Goal: Task Accomplishment & Management: Complete application form

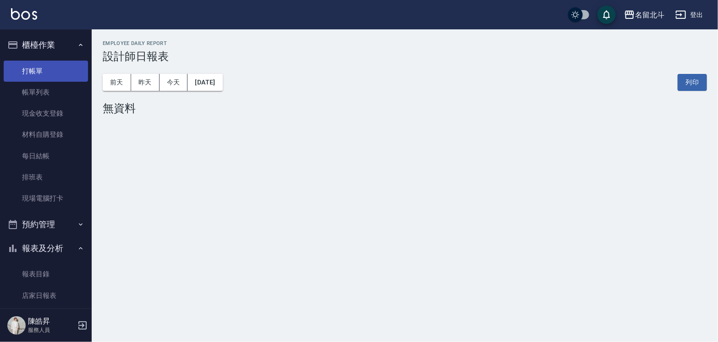
click at [45, 72] on link "打帳單" at bounding box center [46, 71] width 84 height 21
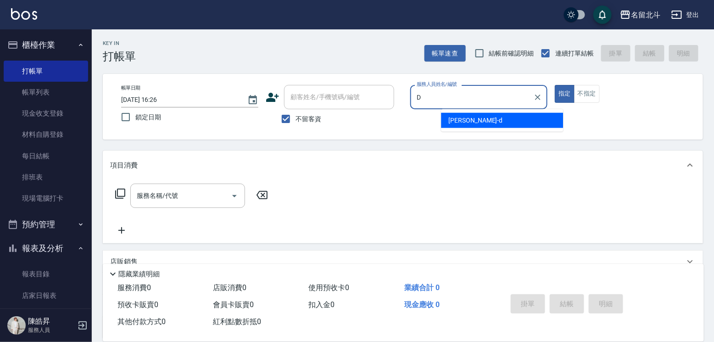
type input "[PERSON_NAME] -d"
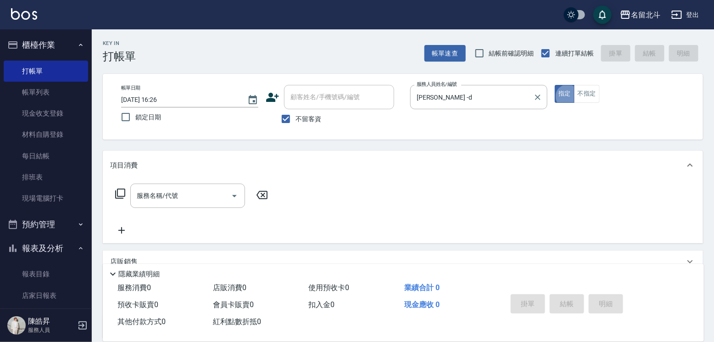
type button "true"
click at [122, 199] on icon at bounding box center [120, 193] width 11 height 11
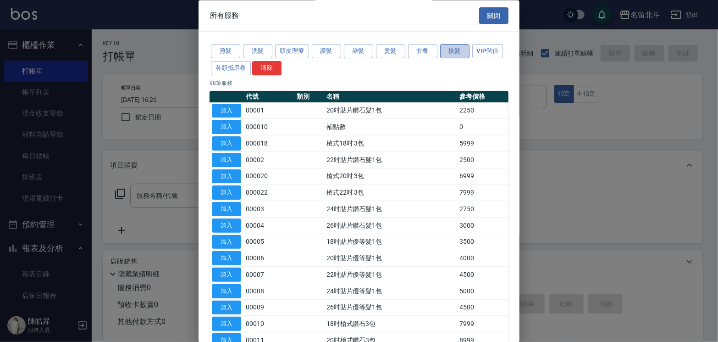
click at [461, 55] on button "接髮" at bounding box center [454, 52] width 29 height 14
click at [486, 16] on button "關閉" at bounding box center [493, 15] width 29 height 17
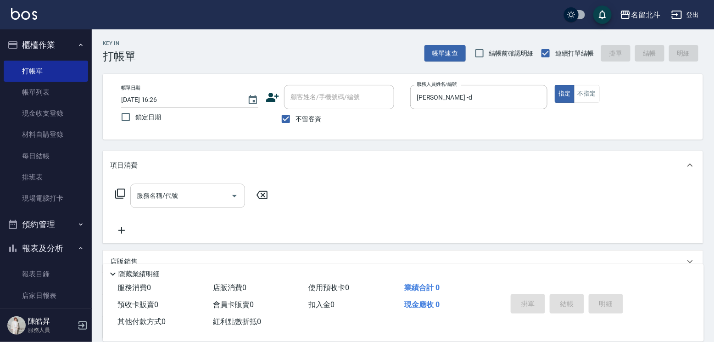
click at [186, 204] on input "服務名稱/代號" at bounding box center [180, 196] width 93 height 16
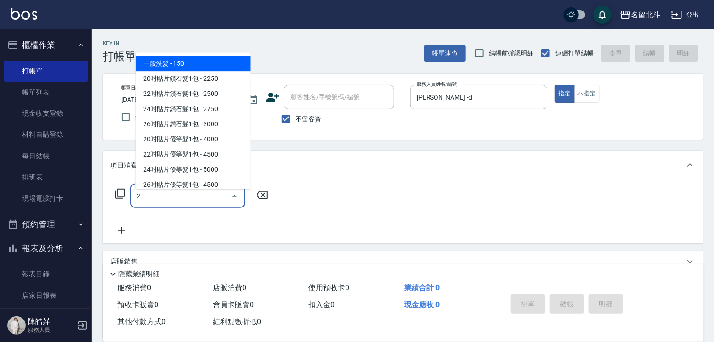
type input "一般洗髮(2)"
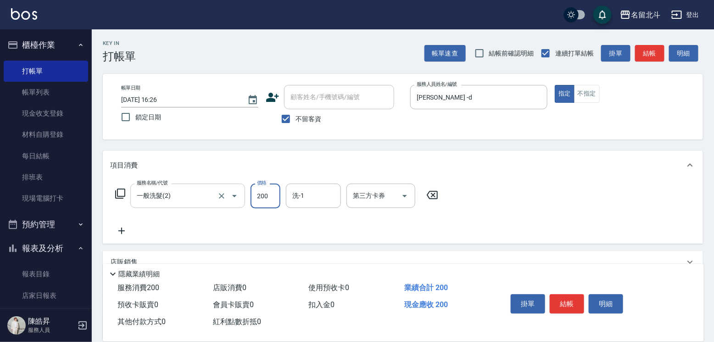
type input "200"
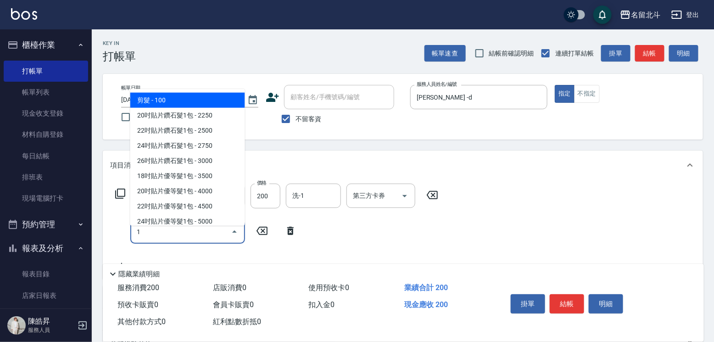
type input "剪髮(1)"
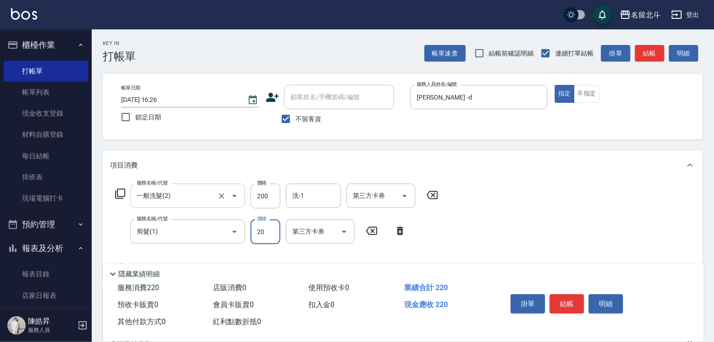
type input "200"
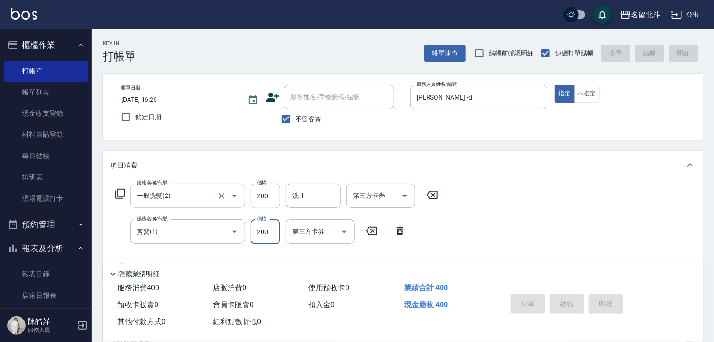
type input "[DATE] 16:27"
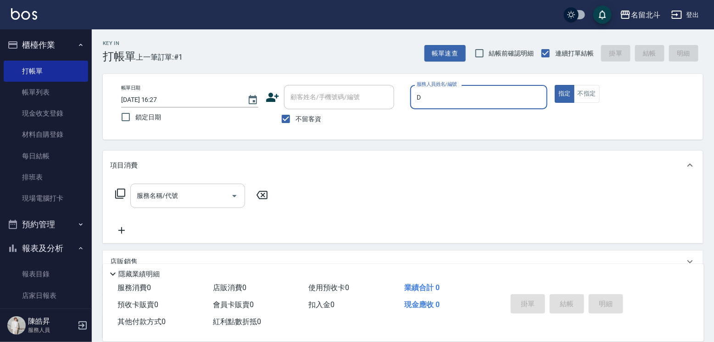
type input "[PERSON_NAME] -d"
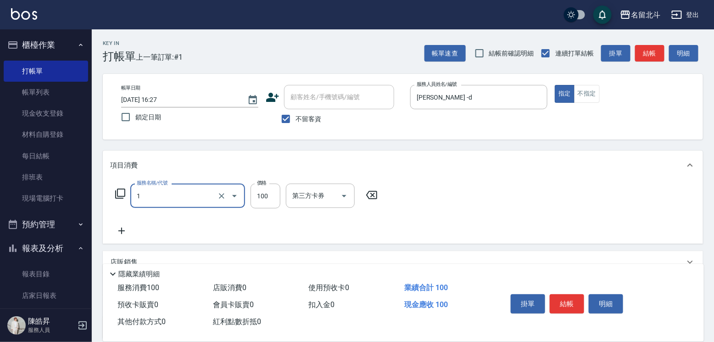
type input "剪髮(1)"
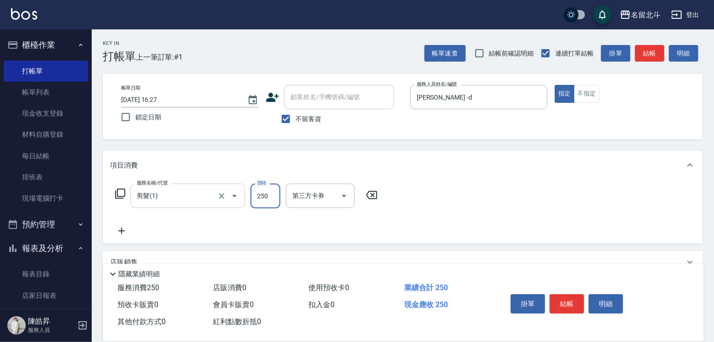
type input "250"
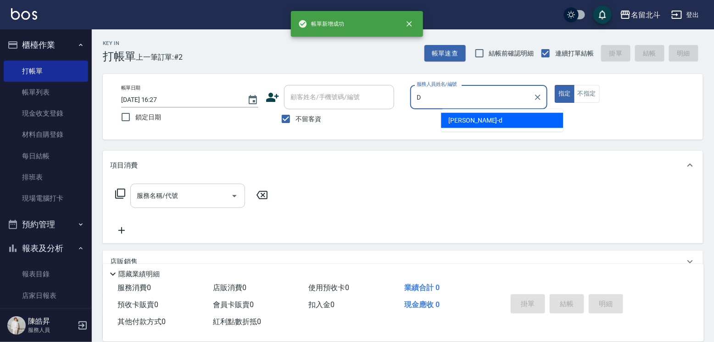
type input "[PERSON_NAME] -d"
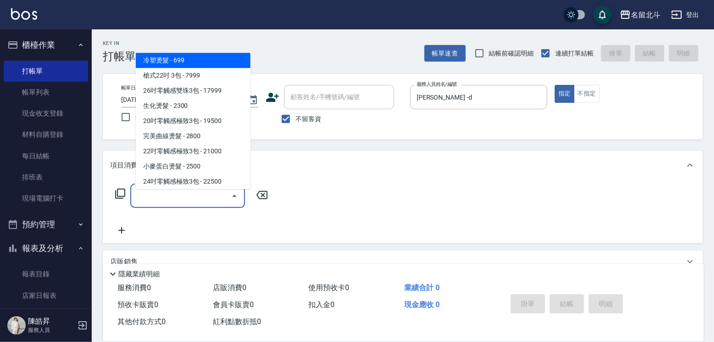
scroll to position [655, 0]
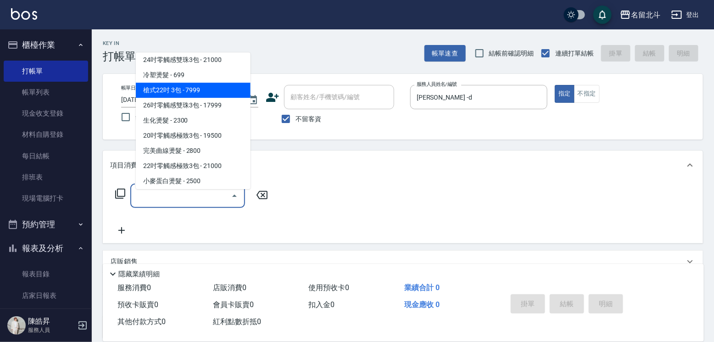
type input "槍式22吋 3包(000022)"
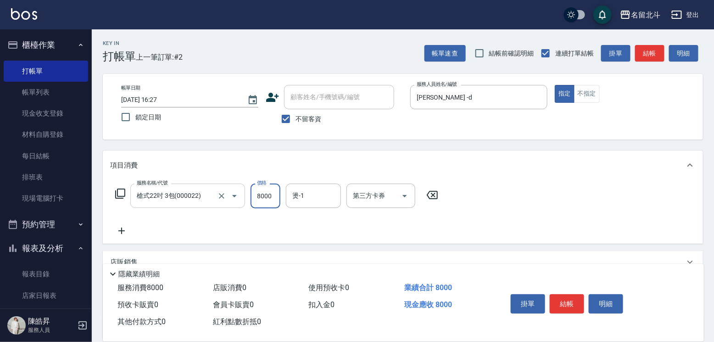
type input "8000"
type input "[PERSON_NAME]-57"
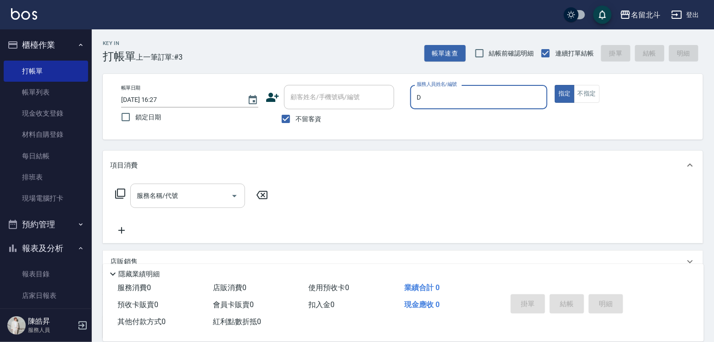
type input "[PERSON_NAME] -d"
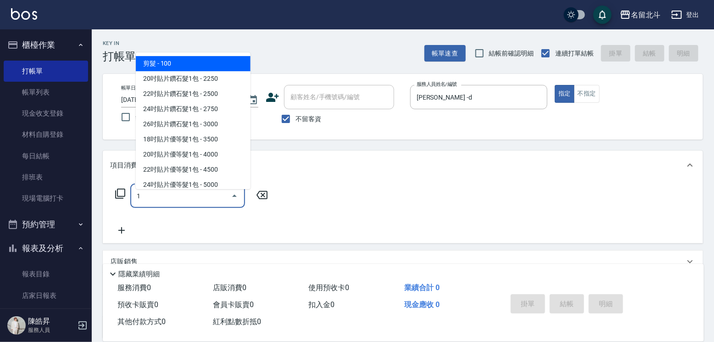
type input "剪髮(1)"
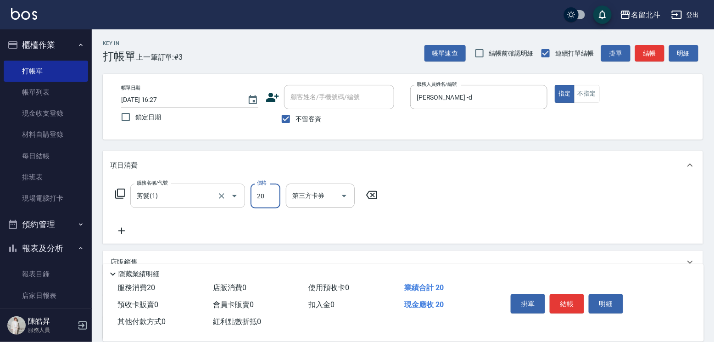
type input "200"
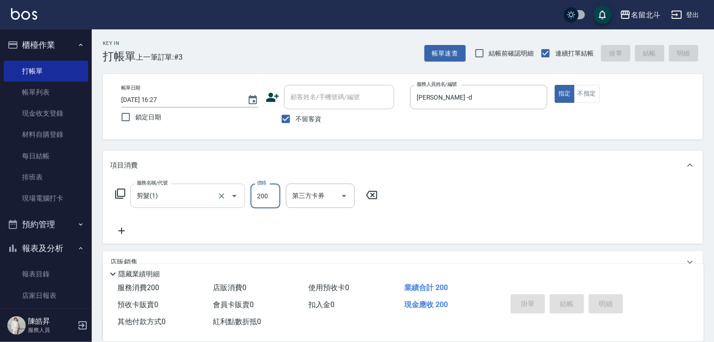
type input "[DATE] 16:28"
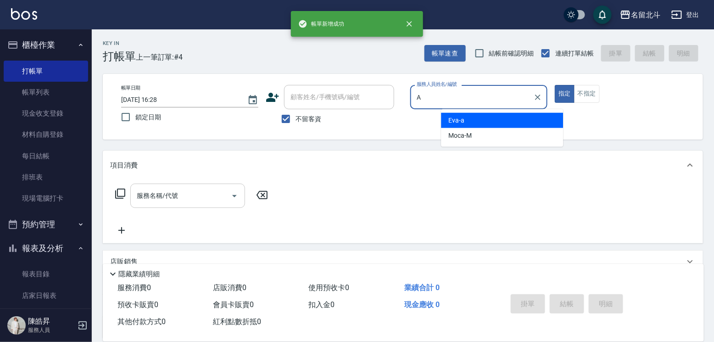
type input "[PERSON_NAME]-a"
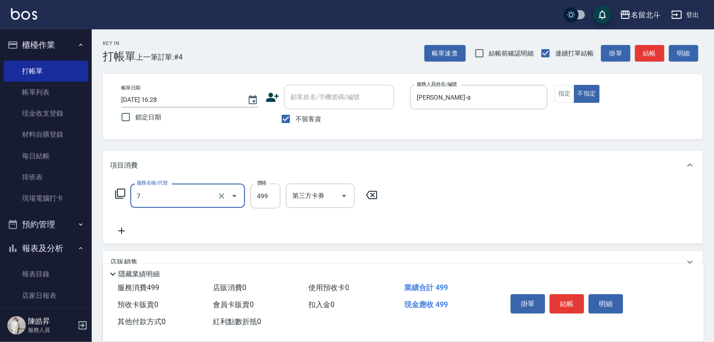
type input "去角質洗髮(7)"
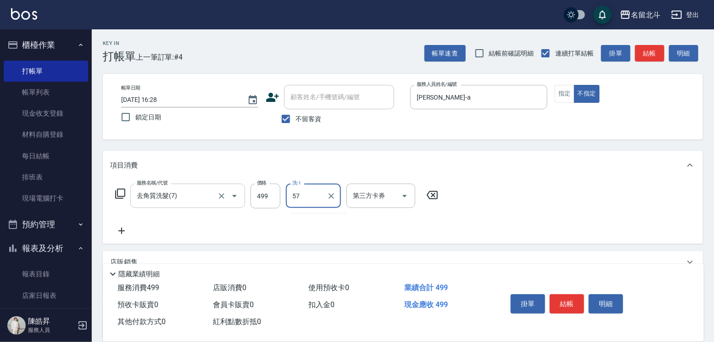
type input "[PERSON_NAME]-57"
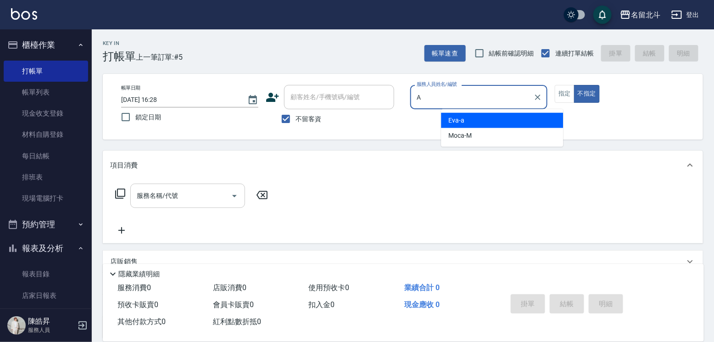
type input "[PERSON_NAME]-a"
type button "false"
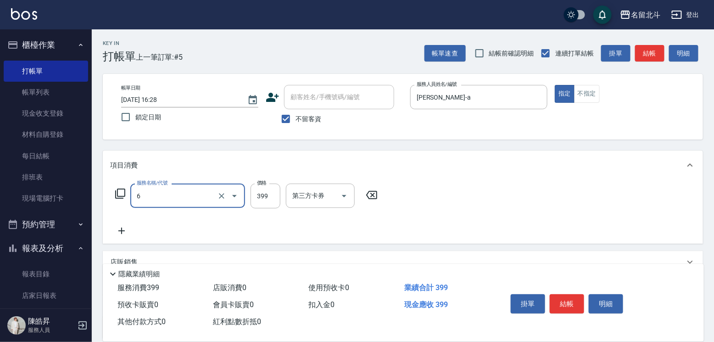
type input "海鹽SPA(6)"
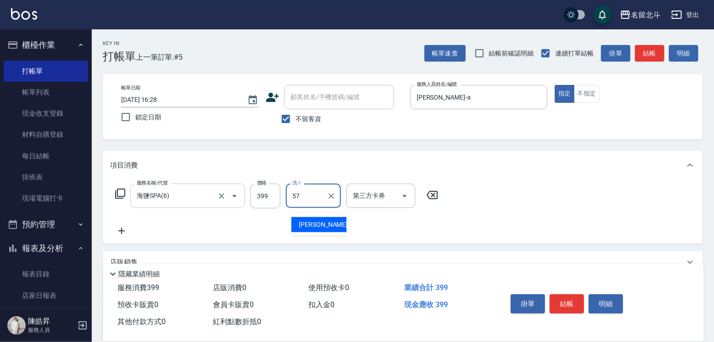
type input "[PERSON_NAME]-57"
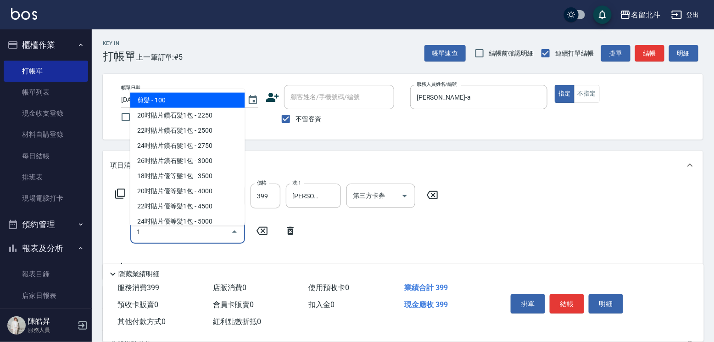
type input "剪髮(1)"
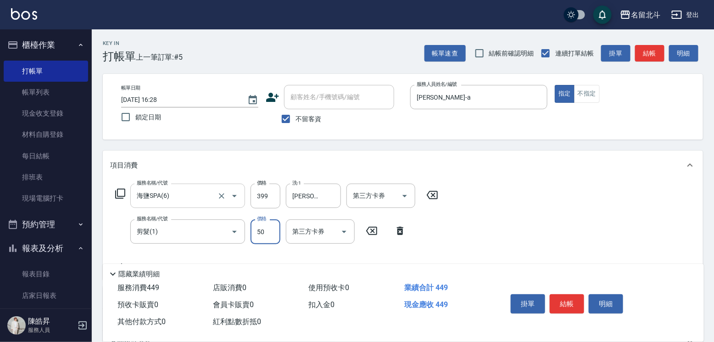
type input "50"
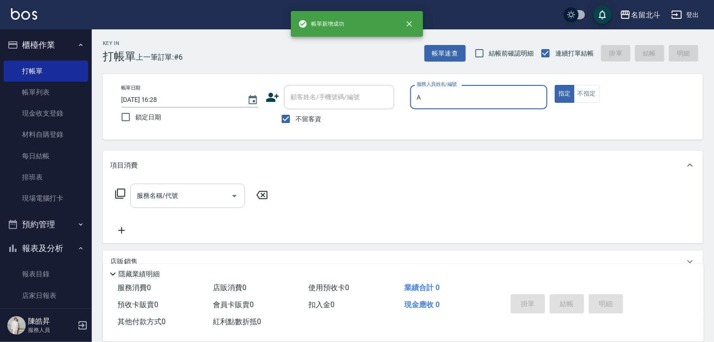
type input "[PERSON_NAME]-a"
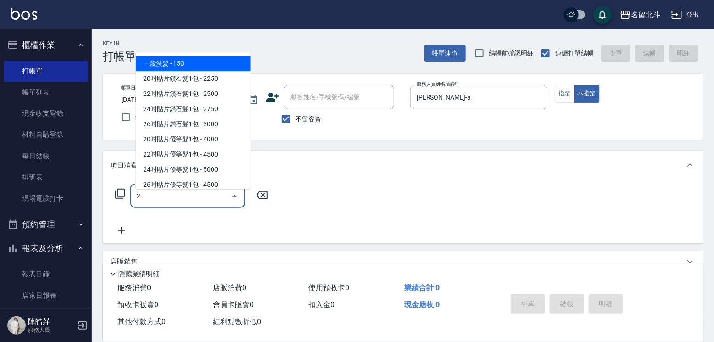
type input "一般洗髮(2)"
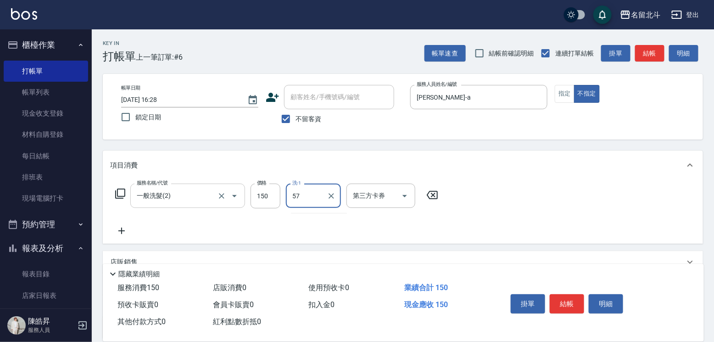
type input "[PERSON_NAME]-57"
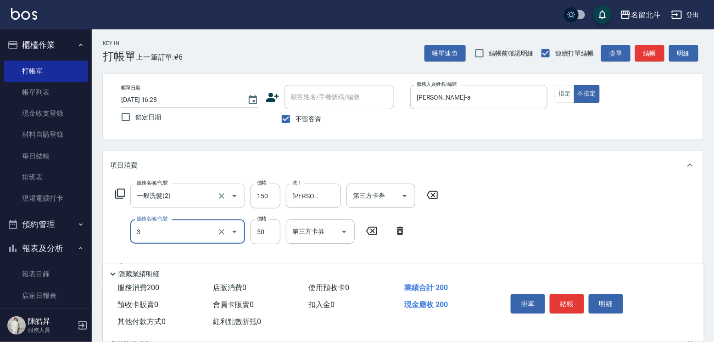
type input "精油(3)"
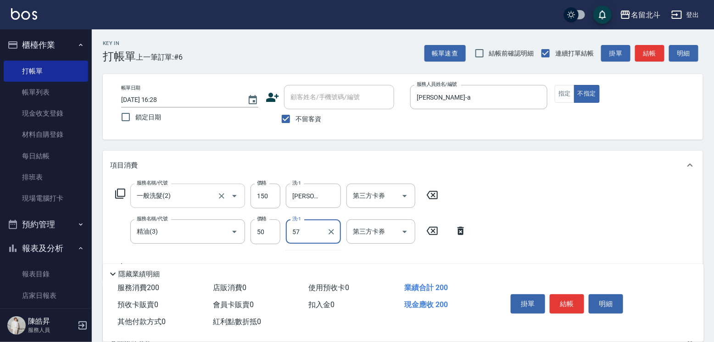
type input "[PERSON_NAME]-57"
type input "剪髮(1)"
type input "118"
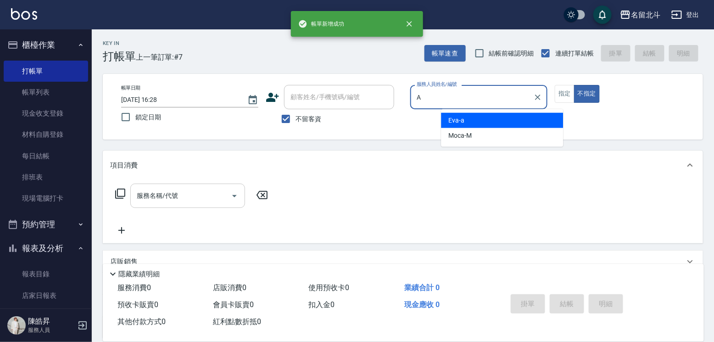
type input "[PERSON_NAME]-a"
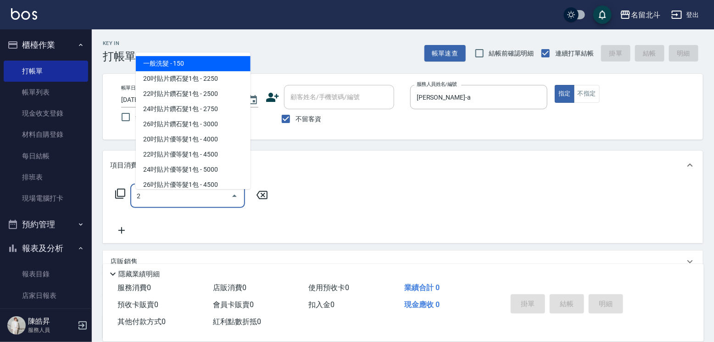
type input "一般洗髮(2)"
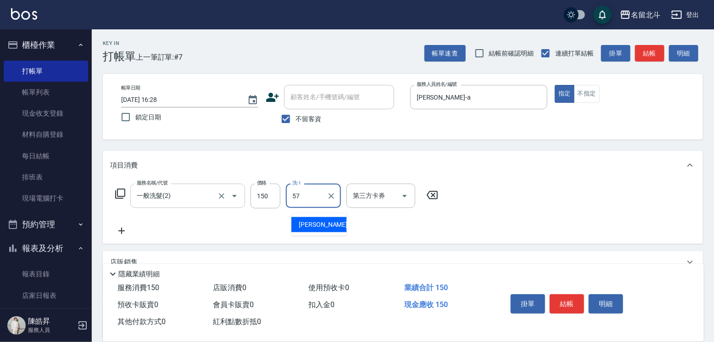
type input "[PERSON_NAME]-57"
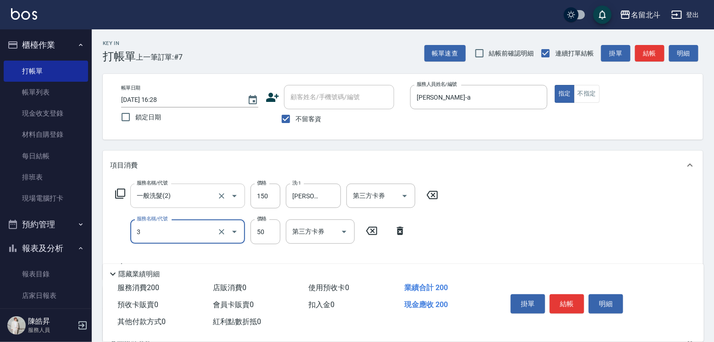
type input "精油(3)"
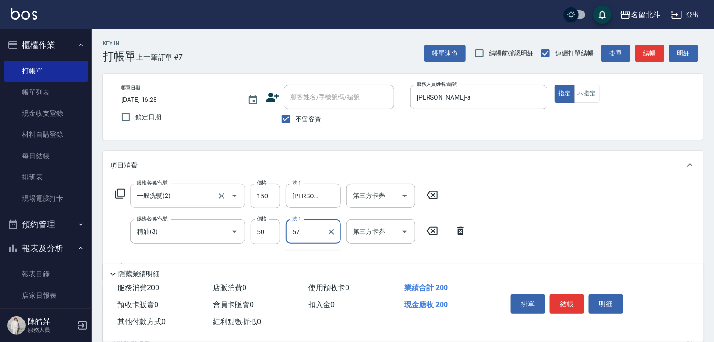
type input "[PERSON_NAME]-57"
type input "剪髮(1)"
type input "200"
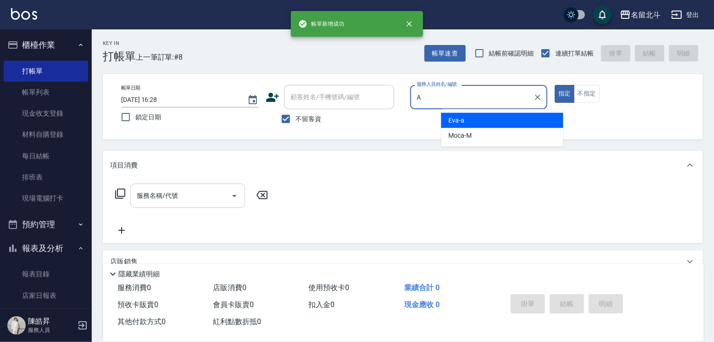
type input "[PERSON_NAME]-a"
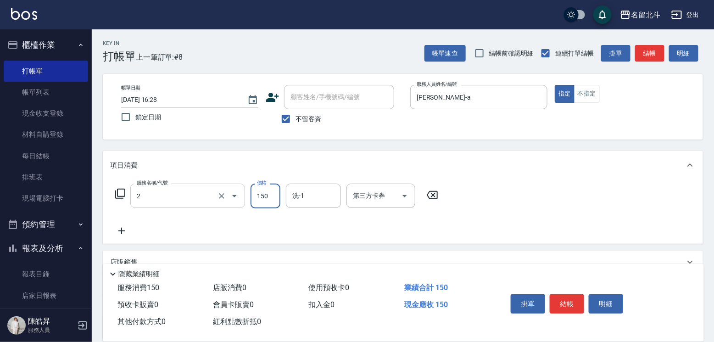
type input "一般洗髮(2)"
type input "[PERSON_NAME]-57"
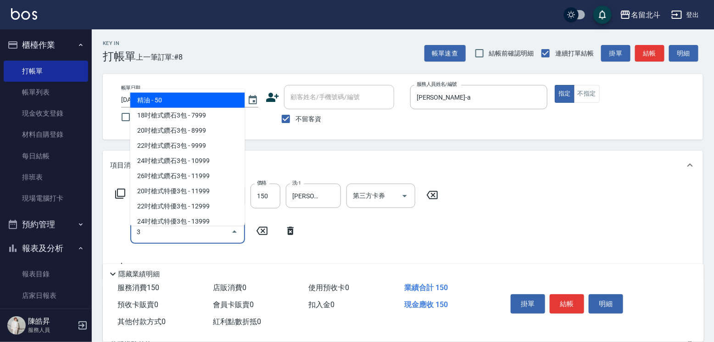
type input "精油(3)"
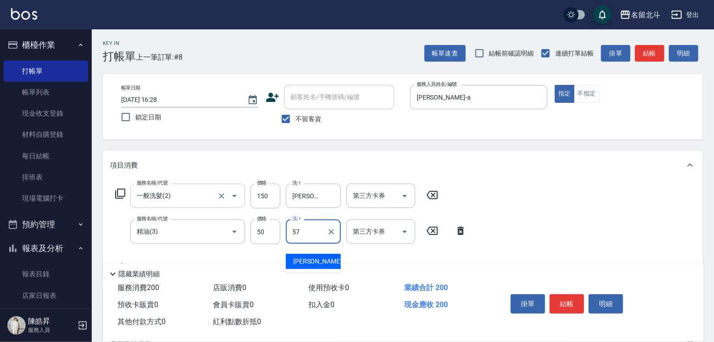
type input "[PERSON_NAME]-57"
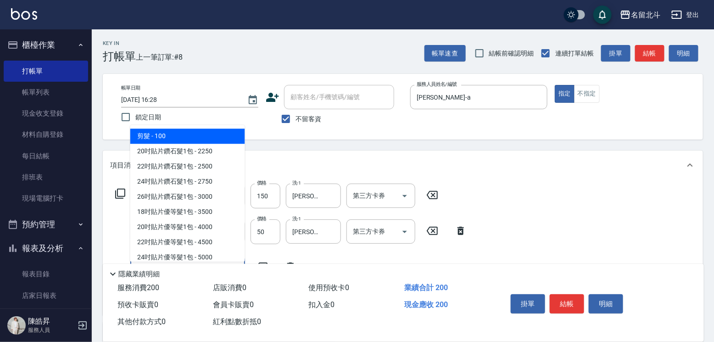
type input "剪髮(1)"
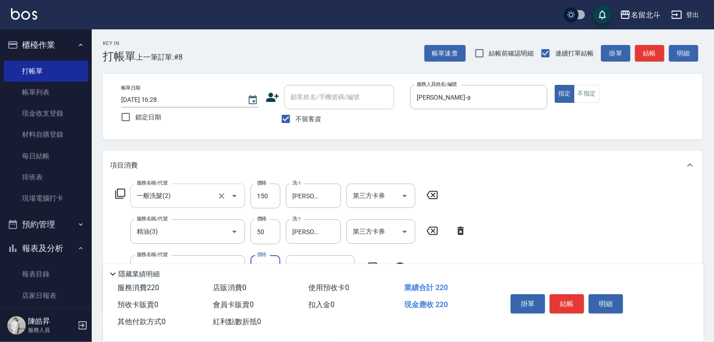
type input "200"
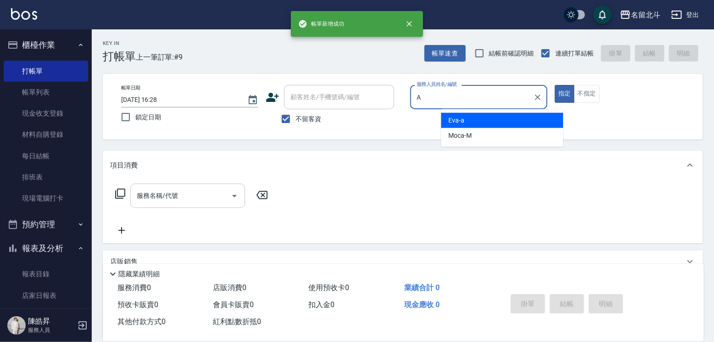
type input "[PERSON_NAME]-a"
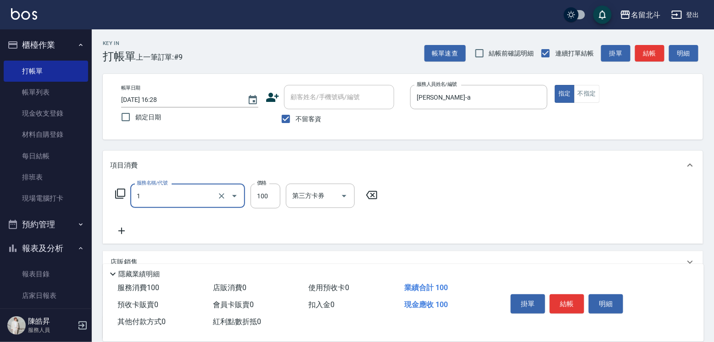
type input "剪髮(1)"
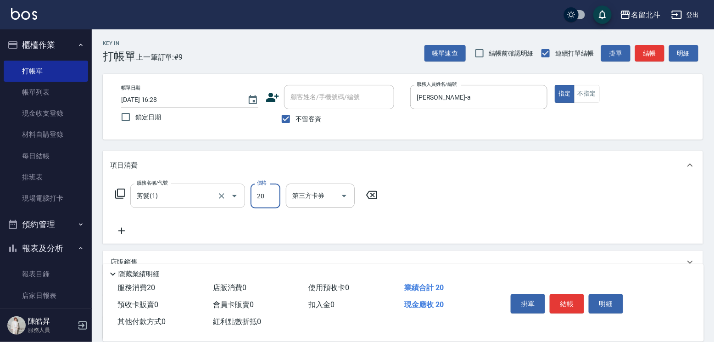
type input "200"
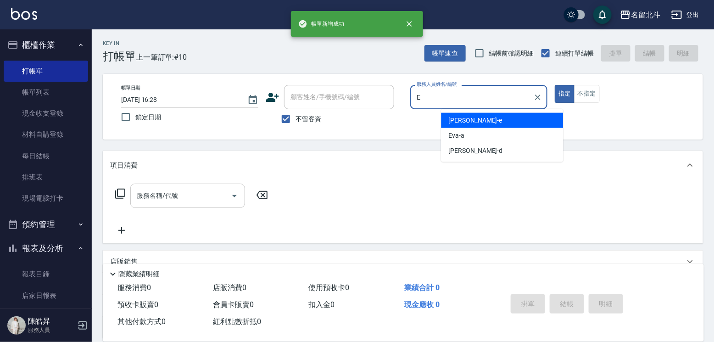
type input "[PERSON_NAME]"
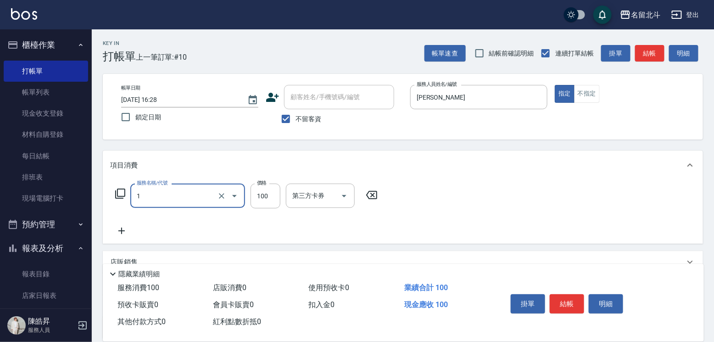
type input "剪髮(1)"
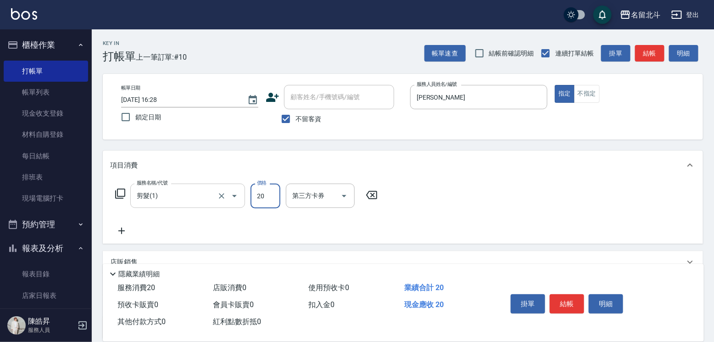
type input "200"
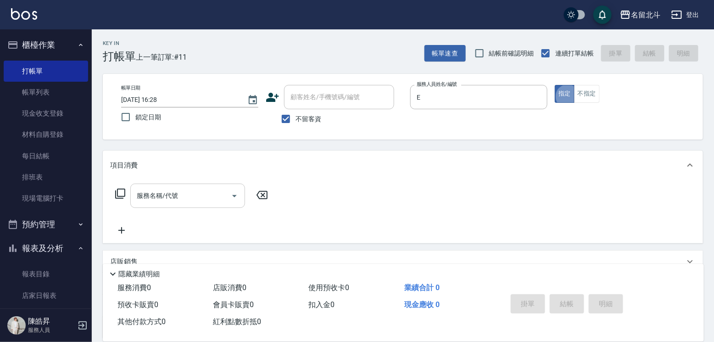
type input "[PERSON_NAME]"
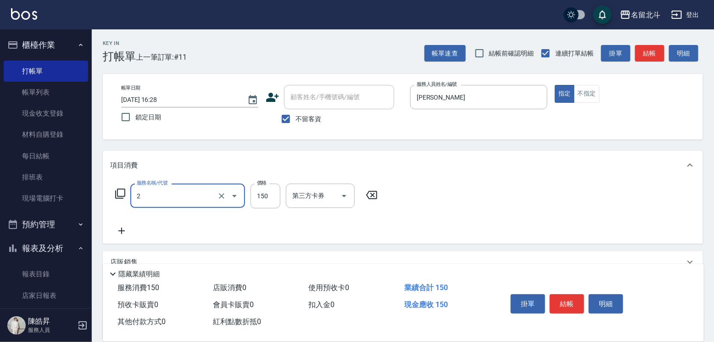
type input "一般洗髮(2)"
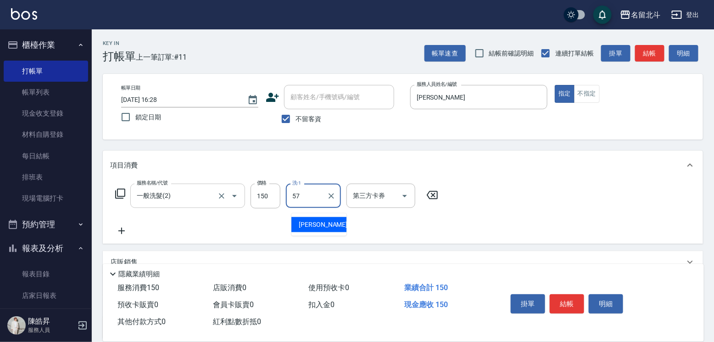
type input "[PERSON_NAME]-57"
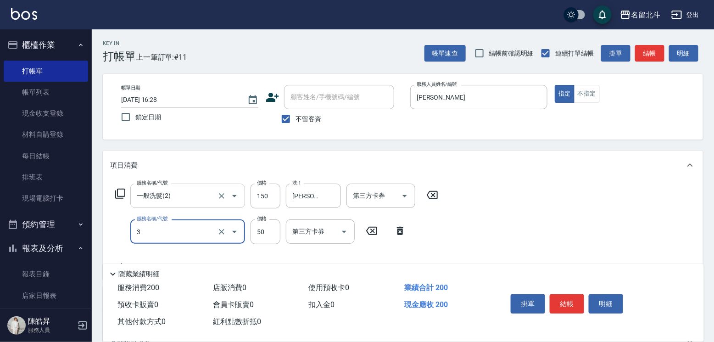
type input "精油(3)"
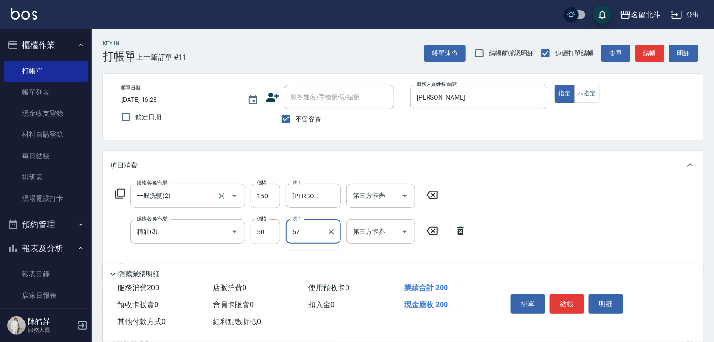
type input "[PERSON_NAME]-57"
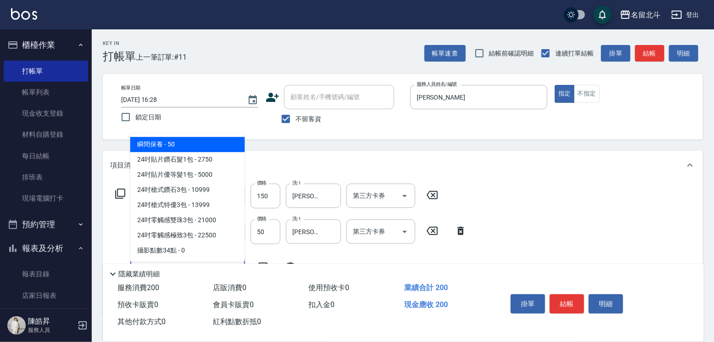
type input "瞬間保養(4)"
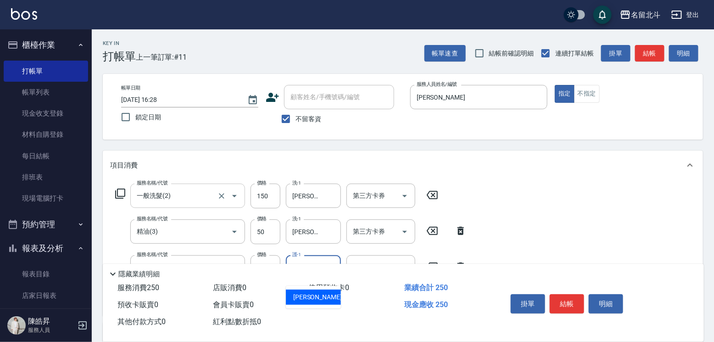
type input "[PERSON_NAME]-57"
type input "染髮(17)"
type input "1549"
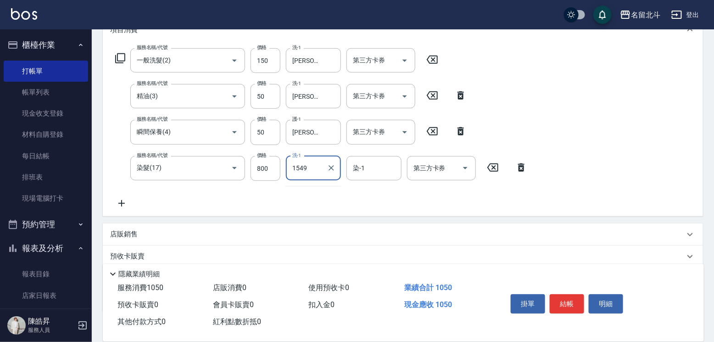
scroll to position [138, 0]
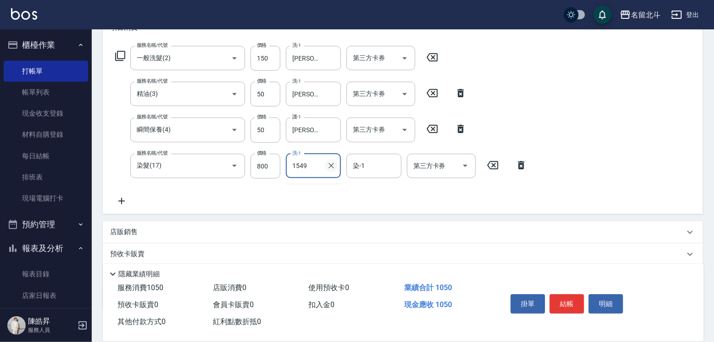
click at [329, 170] on icon "Clear" at bounding box center [331, 165] width 9 height 9
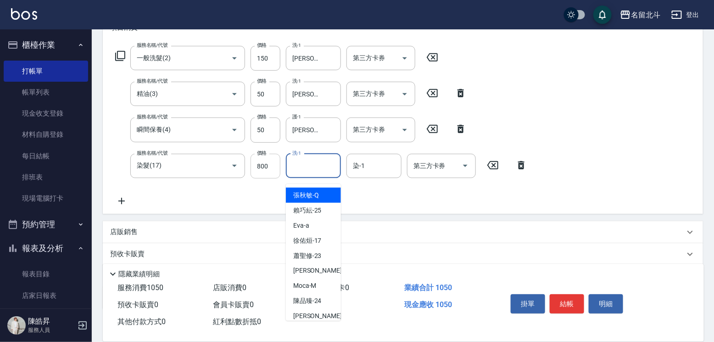
click at [266, 172] on input "800" at bounding box center [265, 166] width 30 height 25
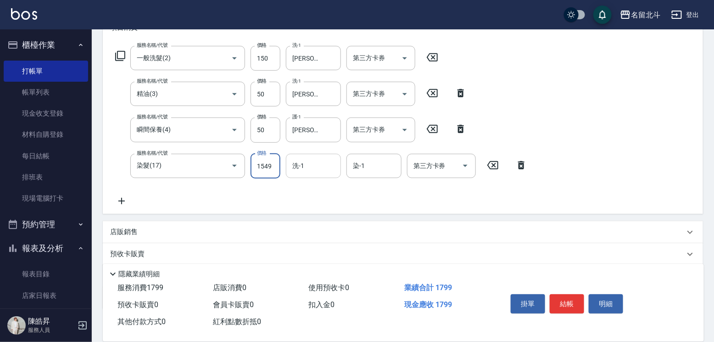
type input "1549"
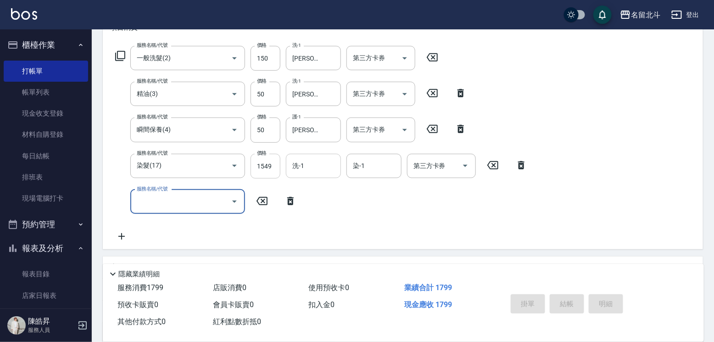
type input "[DATE] 16:29"
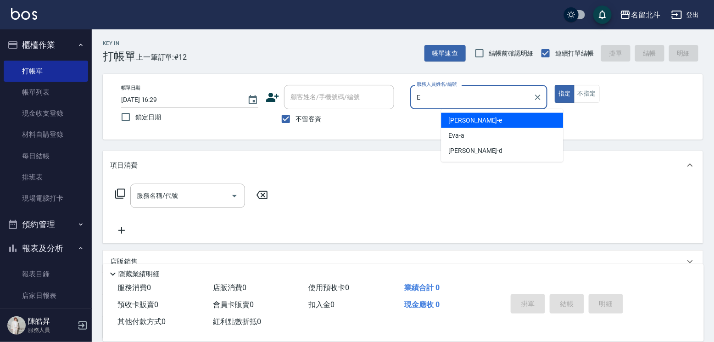
type input "[PERSON_NAME]"
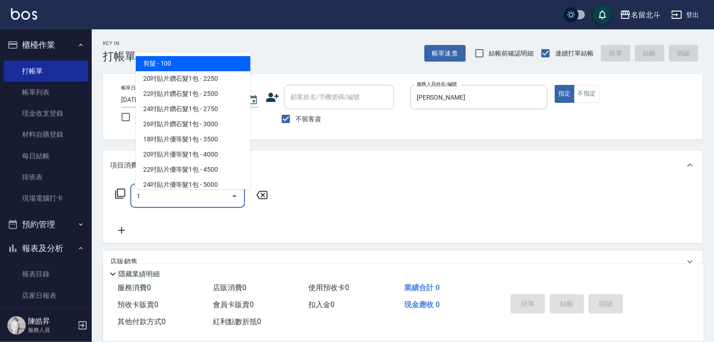
type input "剪髮(1)"
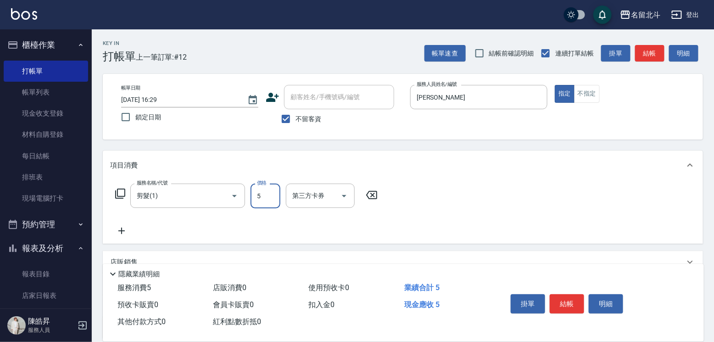
type input "50"
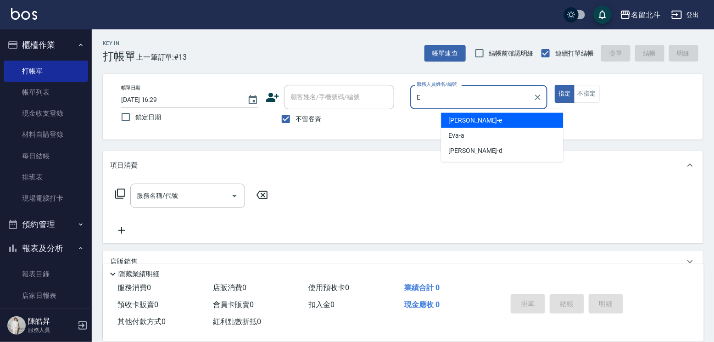
type input "[PERSON_NAME]"
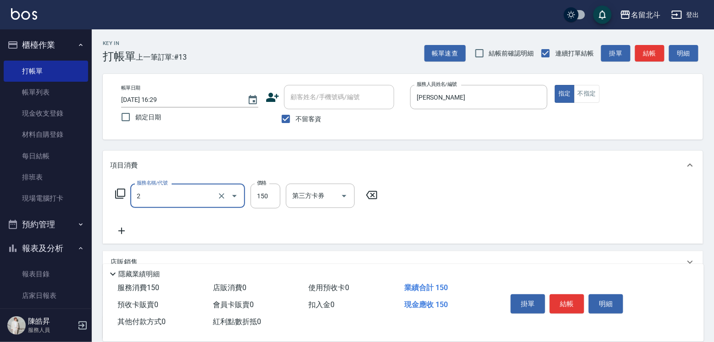
type input "一般洗髮(2)"
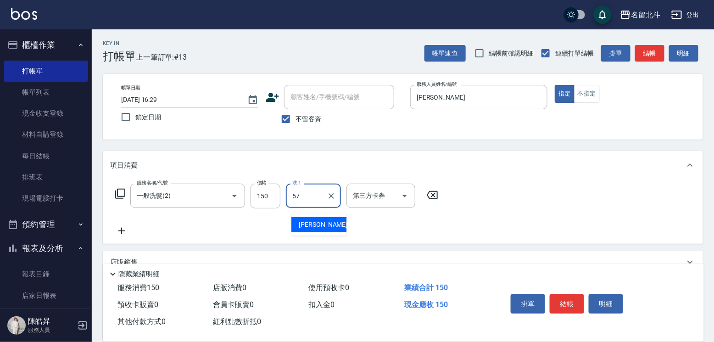
type input "[PERSON_NAME]-57"
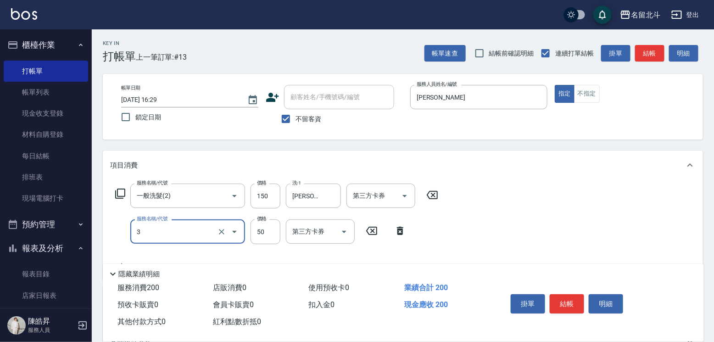
type input "精油(3)"
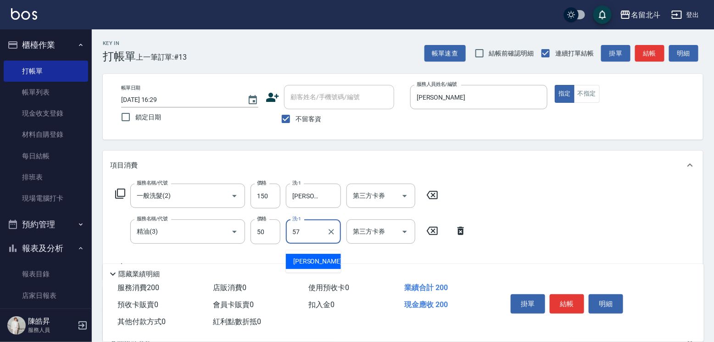
type input "[PERSON_NAME]-57"
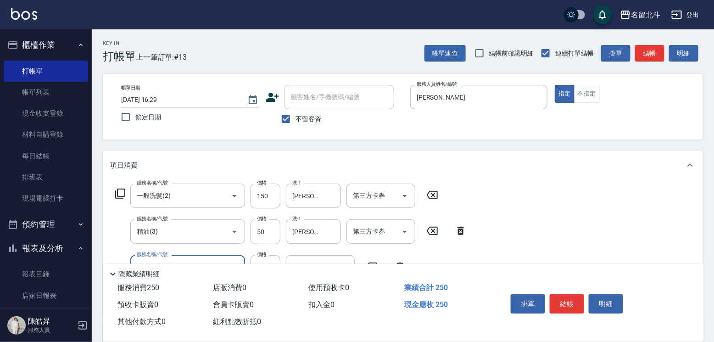
type input "瞬間保養(4)"
type input "[PERSON_NAME]-57"
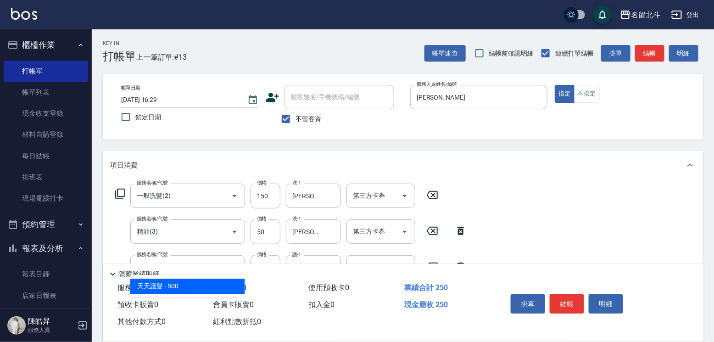
type input "1"
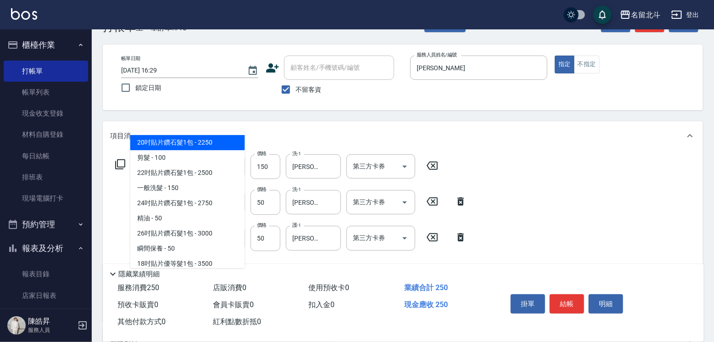
scroll to position [92, 0]
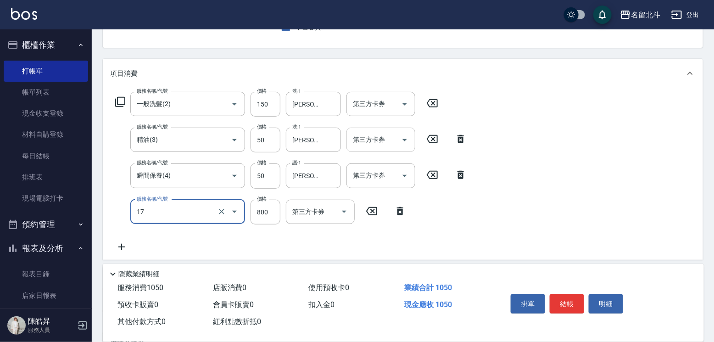
type input "染髮(17)"
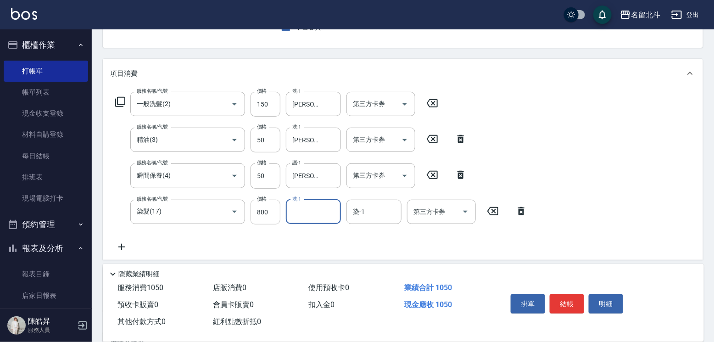
click at [267, 215] on input "800" at bounding box center [265, 212] width 30 height 25
type input "1149"
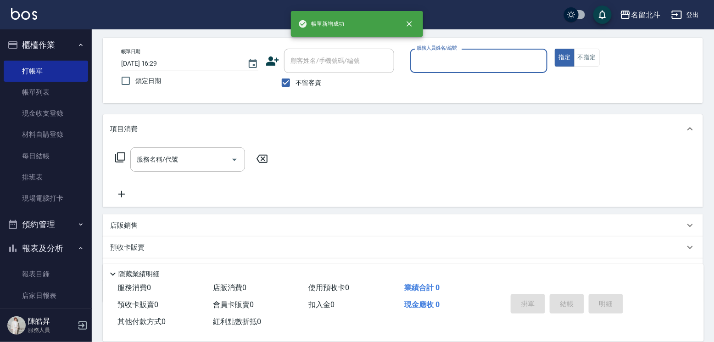
scroll to position [0, 0]
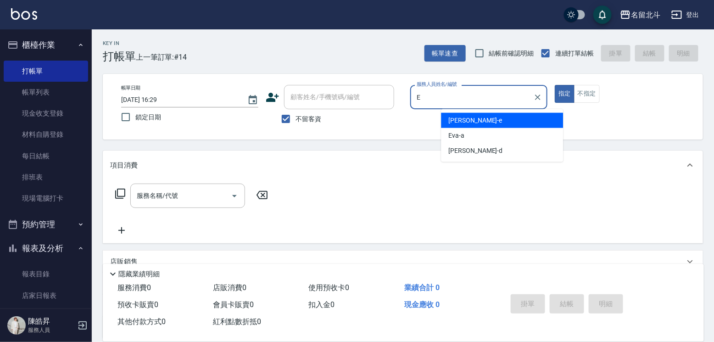
type input "[PERSON_NAME]"
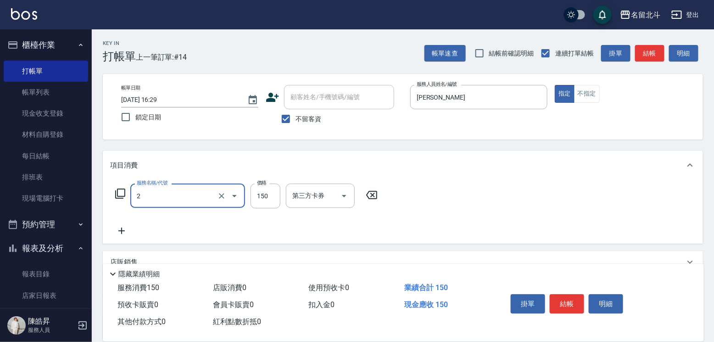
type input "一般洗髮(2)"
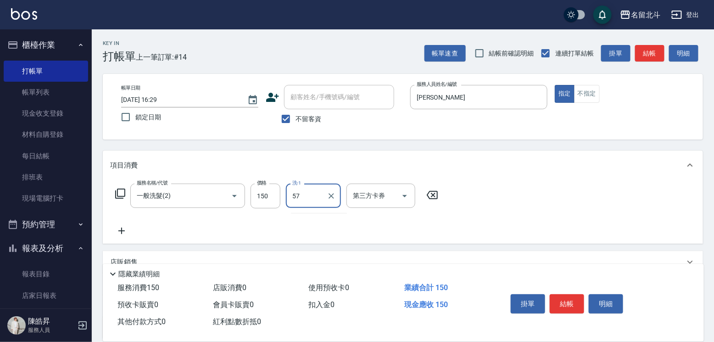
type input "[PERSON_NAME]-57"
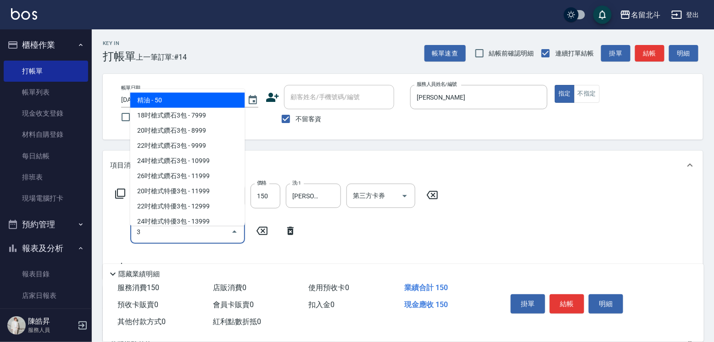
type input "精油(3)"
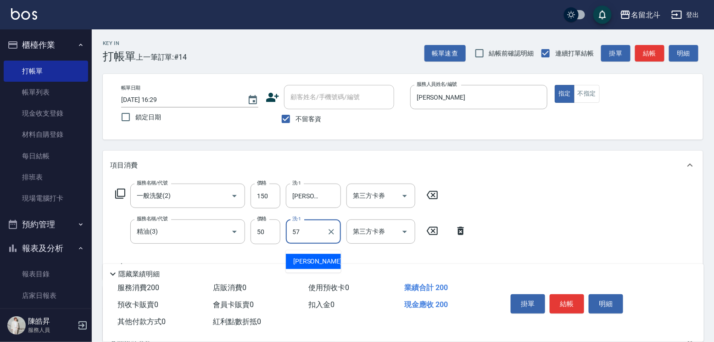
type input "[PERSON_NAME]-57"
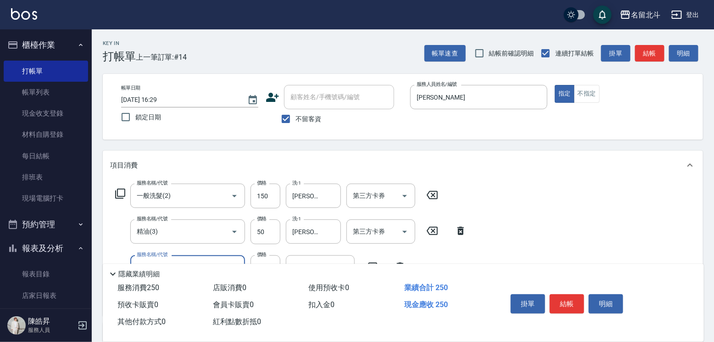
type input "瞬間保養(4)"
type input "[PERSON_NAME]-57"
type input "染髮(17)"
type input "1149"
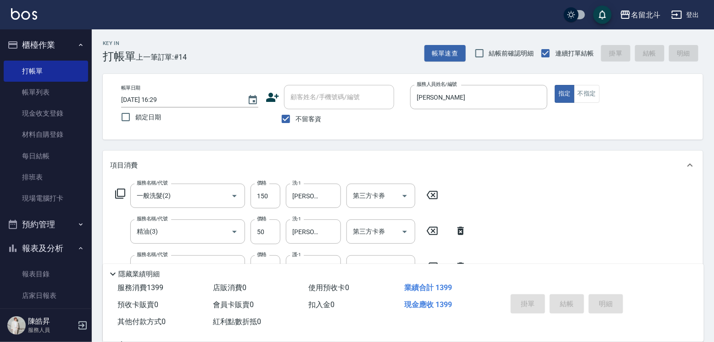
type input "[DATE] 16:30"
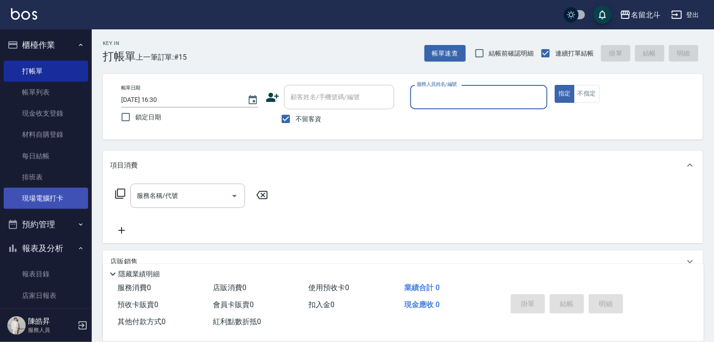
scroll to position [154, 0]
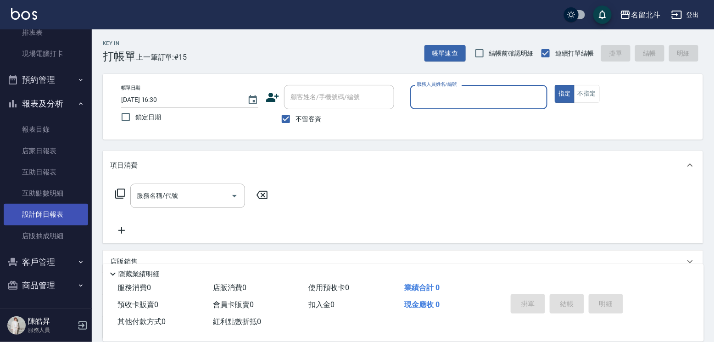
click at [52, 208] on link "設計師日報表" at bounding box center [46, 214] width 84 height 21
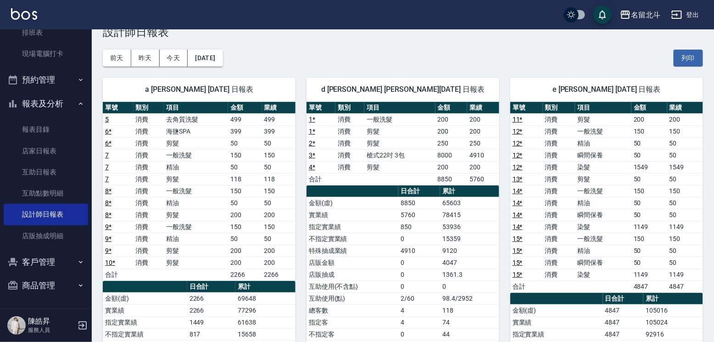
scroll to position [92, 0]
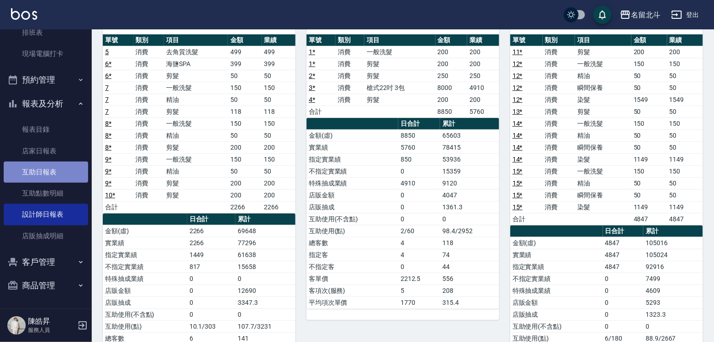
click at [51, 166] on link "互助日報表" at bounding box center [46, 171] width 84 height 21
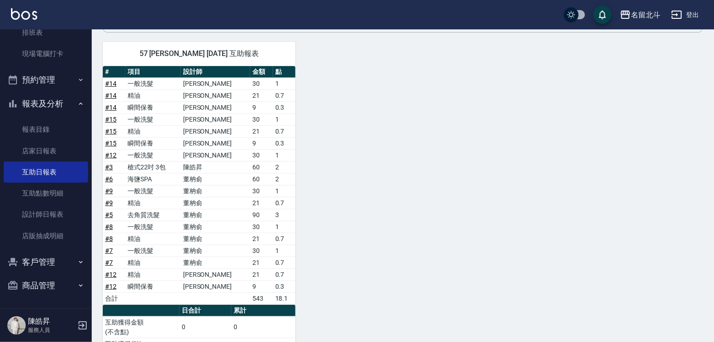
scroll to position [17, 0]
